Goal: Transaction & Acquisition: Purchase product/service

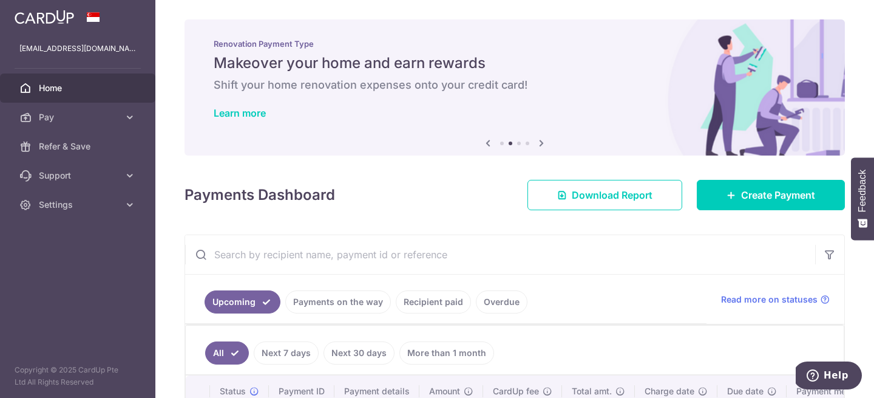
click at [567, 29] on div "Renovation Payment Type Makeover your home and earn rewards Shift your home ren…" at bounding box center [515, 79] width 661 height 121
click at [571, 28] on div "Renovation Payment Type Makeover your home and earn rewards Shift your home ren…" at bounding box center [515, 79] width 661 height 121
click at [571, 29] on div "Renovation Payment Type Makeover your home and earn rewards Shift your home ren…" at bounding box center [515, 79] width 661 height 121
click at [567, 29] on div "Renovation Payment Type Makeover your home and earn rewards Shift your home ren…" at bounding box center [515, 79] width 661 height 121
click at [568, 27] on div "Renovation Payment Type Makeover your home and earn rewards Shift your home ren…" at bounding box center [515, 79] width 661 height 121
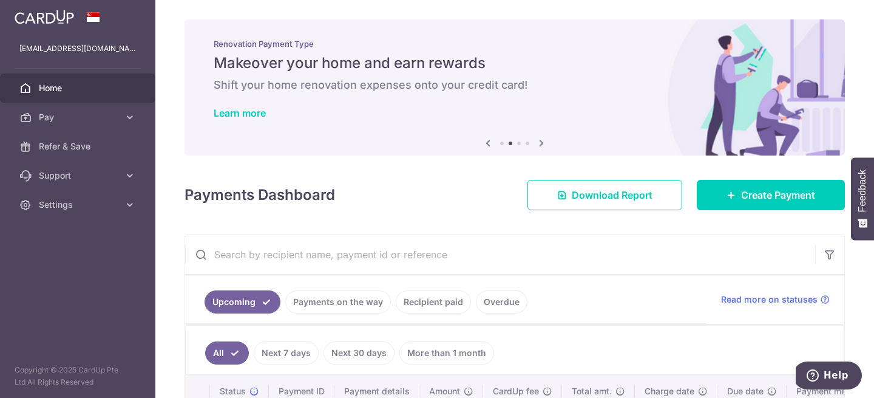
click at [568, 27] on div "Renovation Payment Type Makeover your home and earn rewards Shift your home ren…" at bounding box center [515, 79] width 661 height 121
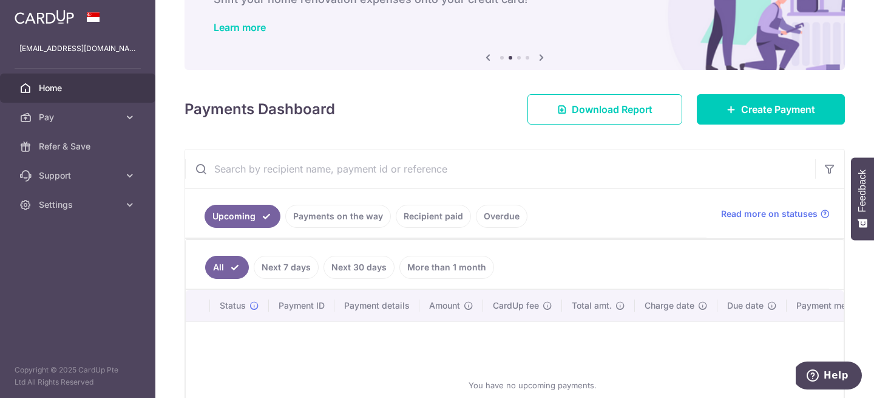
scroll to position [81, 0]
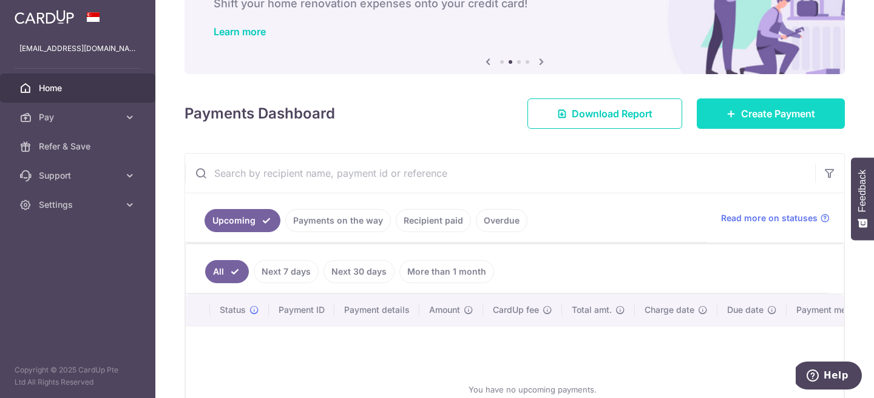
click at [780, 112] on span "Create Payment" at bounding box center [778, 113] width 74 height 15
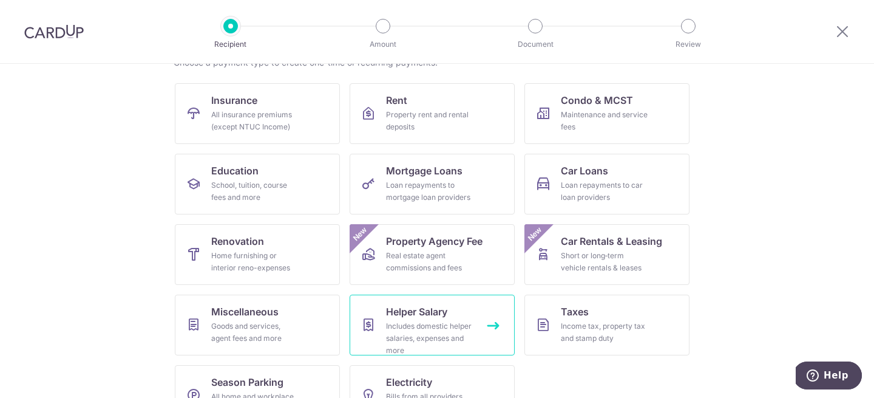
scroll to position [146, 0]
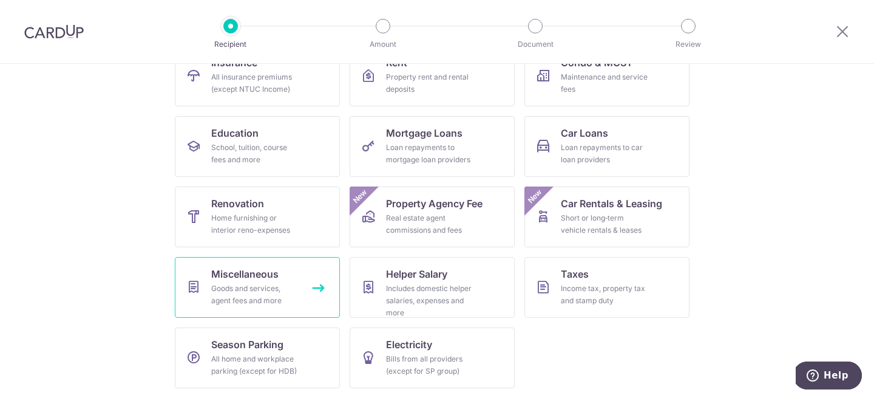
click at [302, 302] on link "Miscellaneous Goods and services, agent fees and more" at bounding box center [257, 287] width 165 height 61
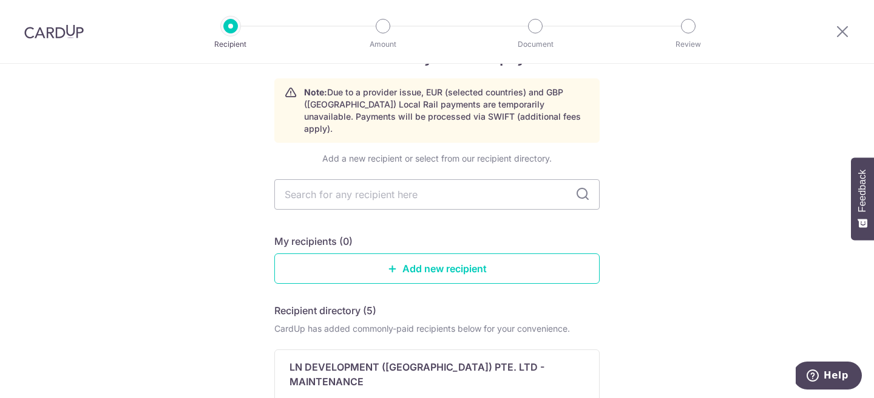
scroll to position [43, 0]
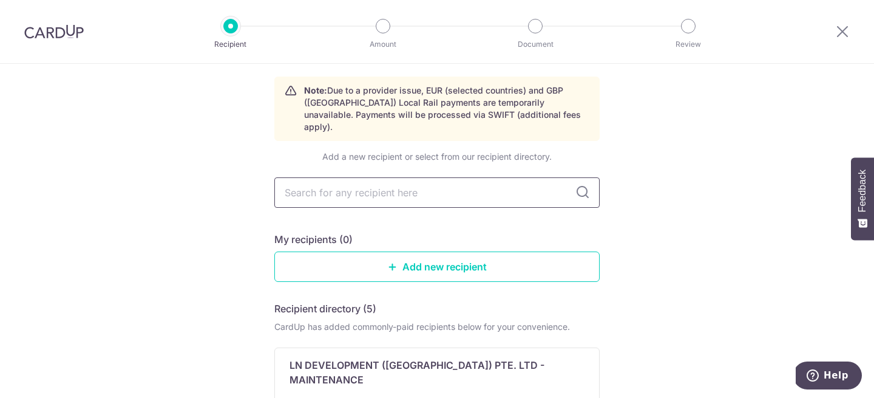
click at [412, 185] on input "text" at bounding box center [436, 192] width 325 height 30
type input "D"
type input "Sandy"
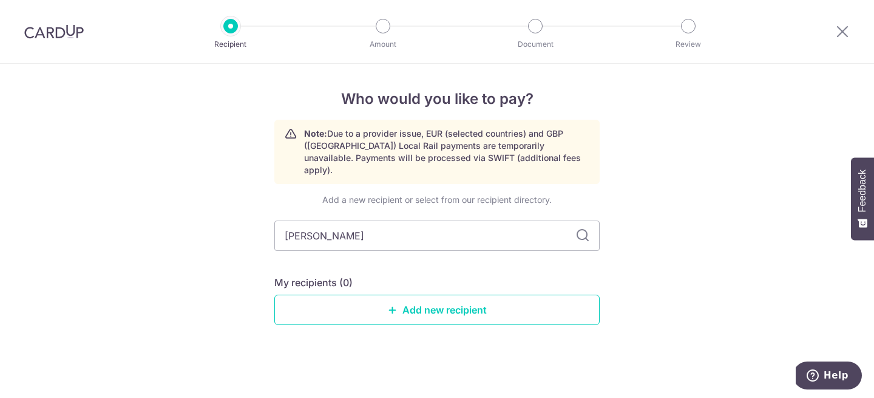
type input "Sandy Tan"
click at [420, 304] on link "Add new recipient" at bounding box center [436, 310] width 325 height 30
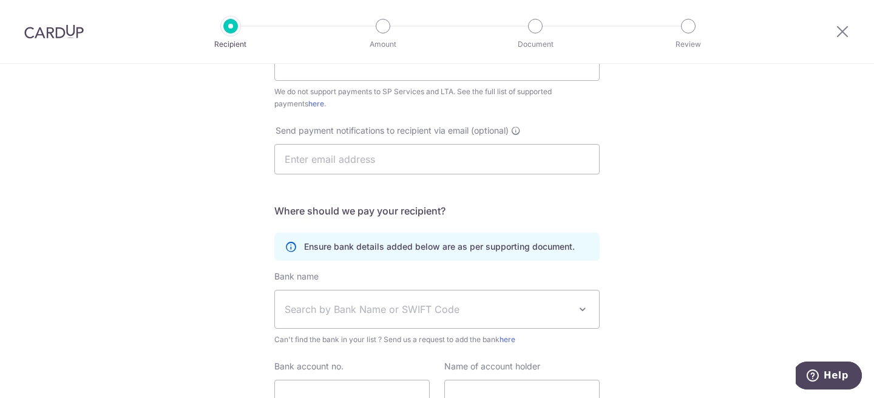
scroll to position [354, 0]
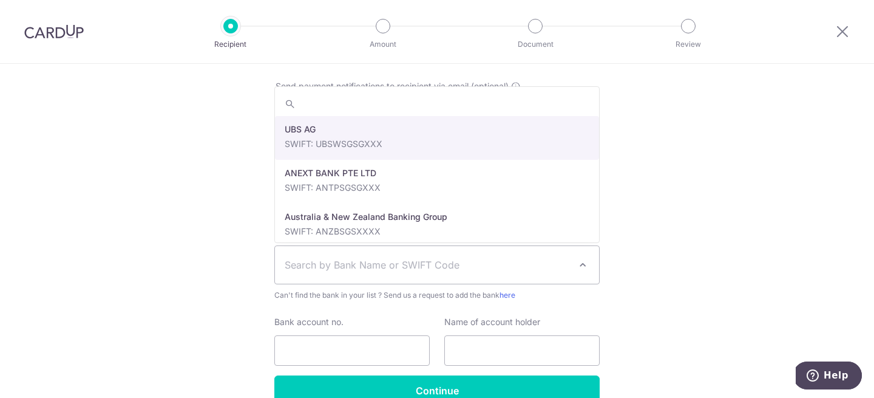
click at [384, 265] on span "Search by Bank Name or SWIFT Code" at bounding box center [427, 264] width 285 height 15
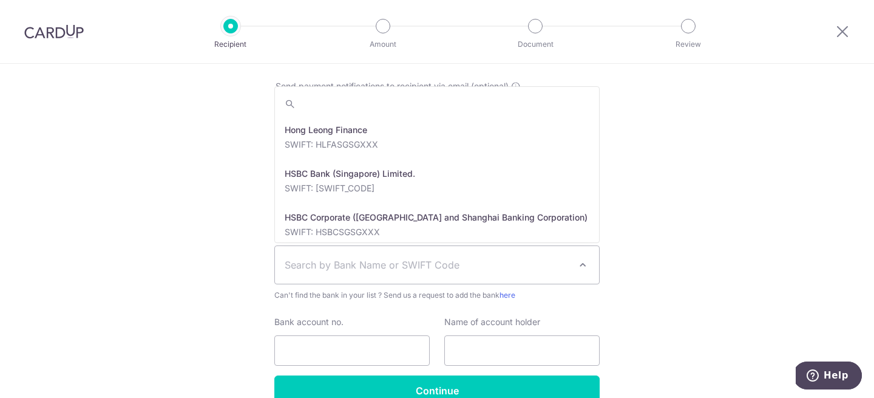
scroll to position [1187, 0]
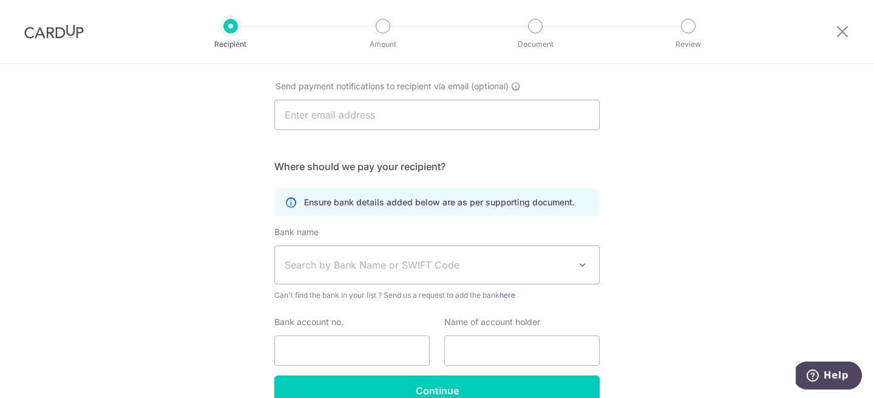
click at [635, 169] on div "Who would you like to pay? Your recipient does not need a CardUp account to rec…" at bounding box center [437, 86] width 874 height 753
click at [395, 256] on span "Search by Bank Name or SWIFT Code" at bounding box center [437, 265] width 324 height 38
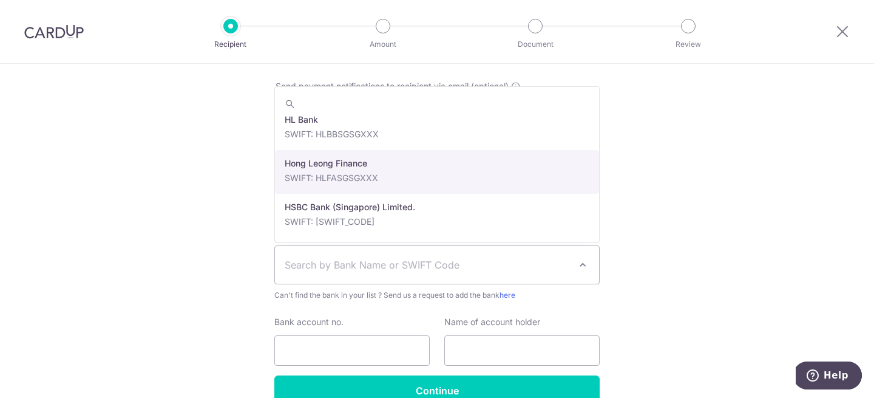
scroll to position [1283, 0]
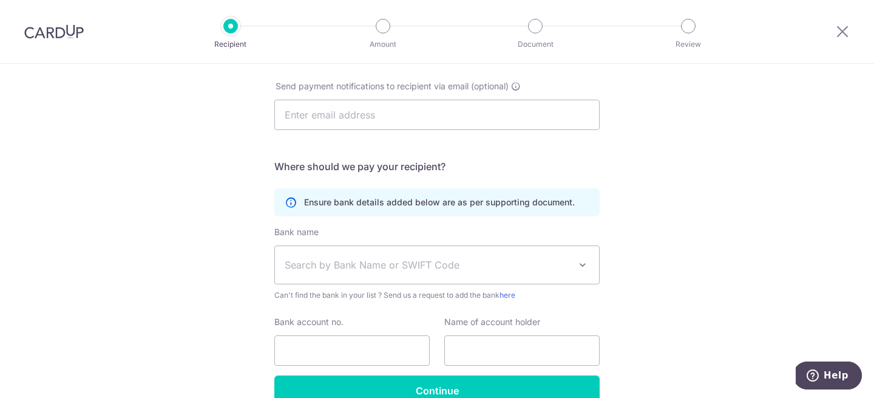
click at [718, 225] on div "Who would you like to pay? Your recipient does not need a CardUp account to rec…" at bounding box center [437, 86] width 874 height 753
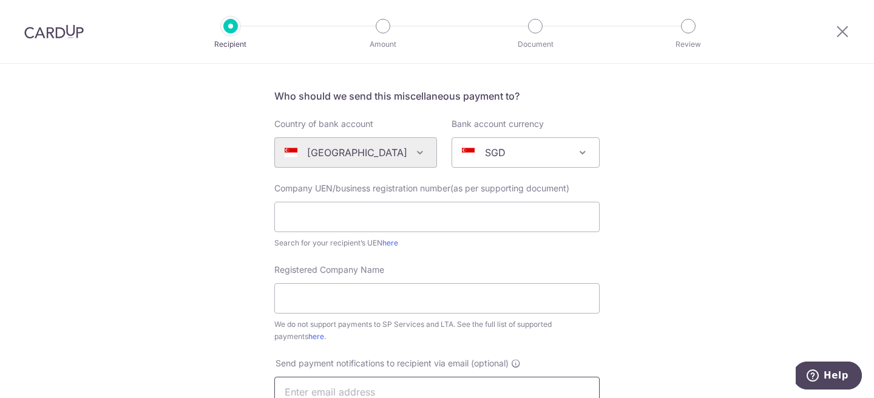
scroll to position [0, 0]
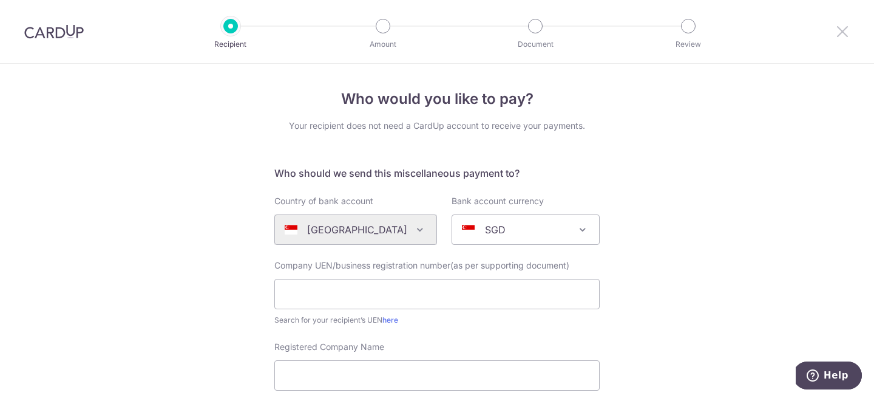
click at [843, 36] on icon at bounding box center [843, 31] width 15 height 15
